Goal: Check status: Check status

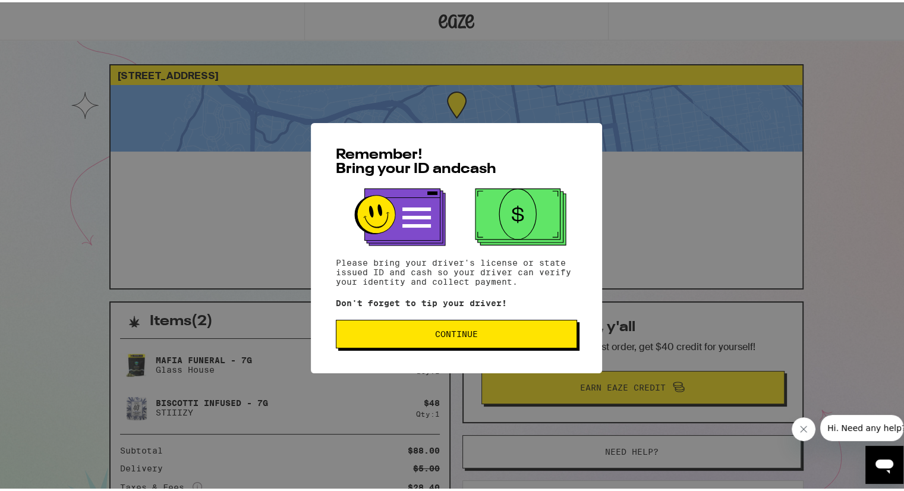
click at [418, 325] on button "Continue" at bounding box center [456, 332] width 241 height 29
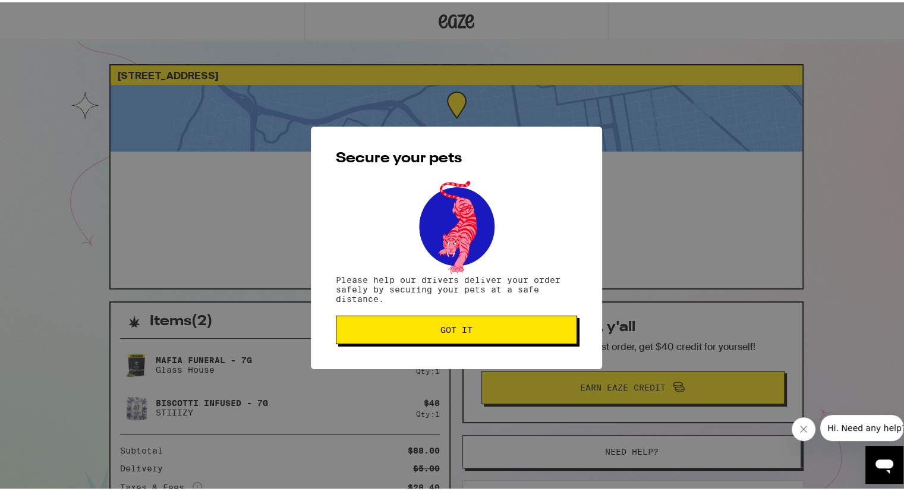
click at [418, 325] on span "Got it" at bounding box center [456, 328] width 221 height 8
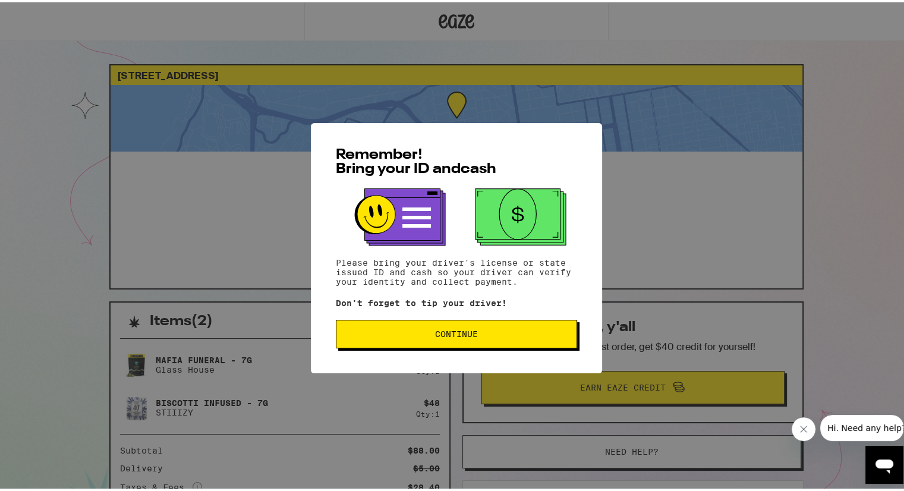
click at [436, 342] on button "Continue" at bounding box center [456, 332] width 241 height 29
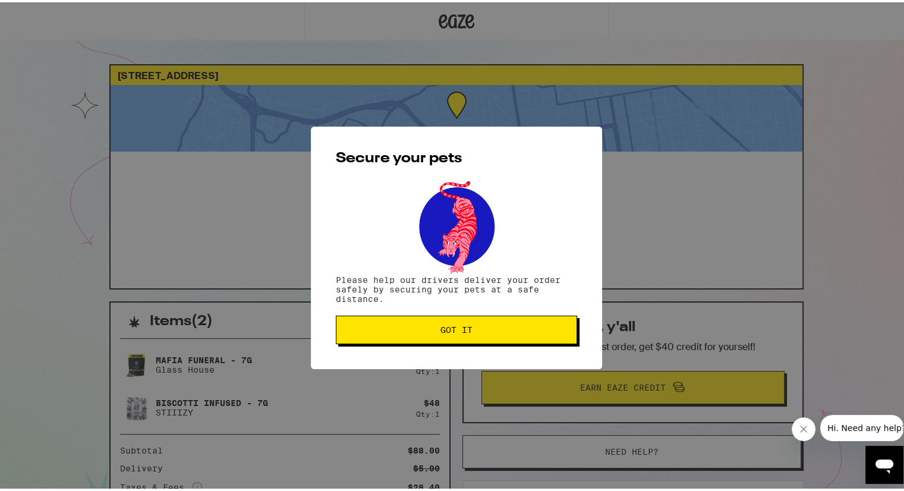
click at [432, 324] on button "Got it" at bounding box center [456, 327] width 241 height 29
